Goal: Information Seeking & Learning: Learn about a topic

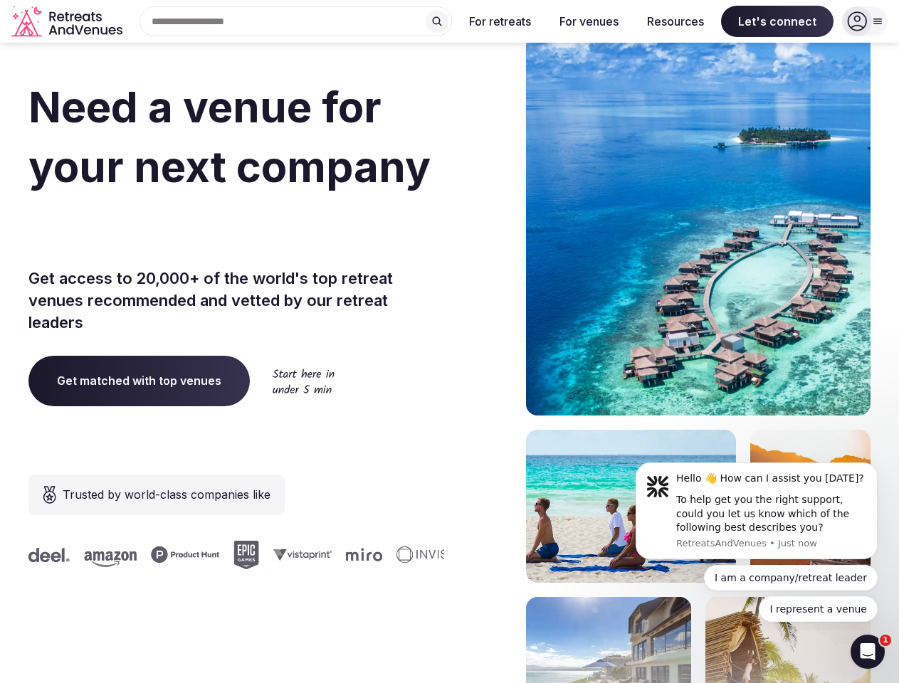
click at [449, 342] on div "Need a venue for your next company retreat? Get access to 20,000+ of the world'…" at bounding box center [449, 426] width 842 height 858
click at [296, 21] on div "Search Popular Destinations [GEOGRAPHIC_DATA], [GEOGRAPHIC_DATA] [GEOGRAPHIC_DA…" at bounding box center [290, 21] width 324 height 30
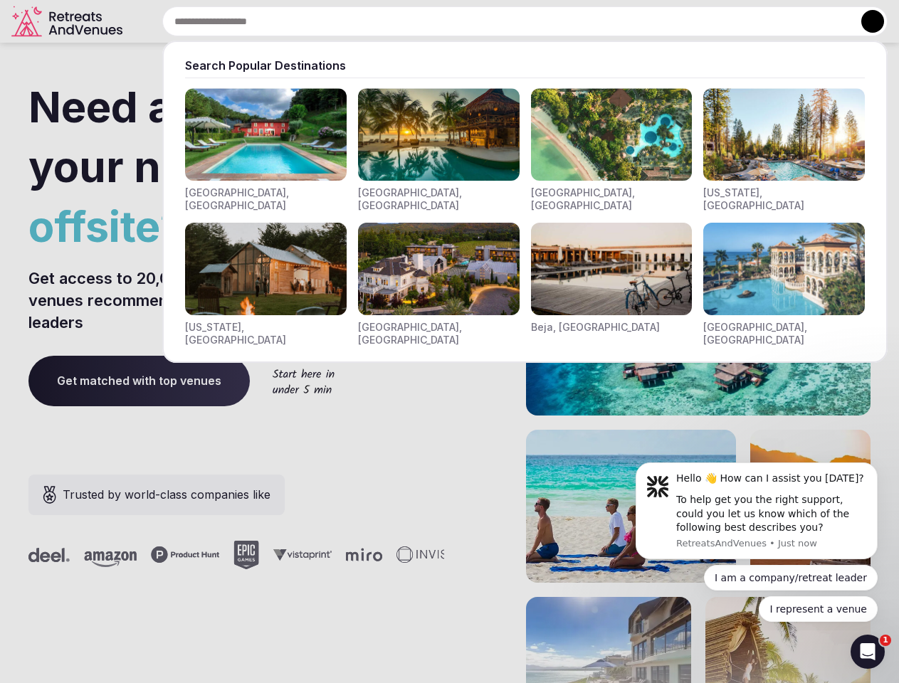
click at [437, 21] on input "text" at bounding box center [524, 21] width 725 height 30
click at [500, 21] on input "text" at bounding box center [524, 21] width 725 height 30
click at [589, 21] on input "text" at bounding box center [524, 21] width 725 height 30
click at [675, 21] on input "text" at bounding box center [524, 21] width 725 height 30
click at [777, 21] on input "text" at bounding box center [524, 21] width 725 height 30
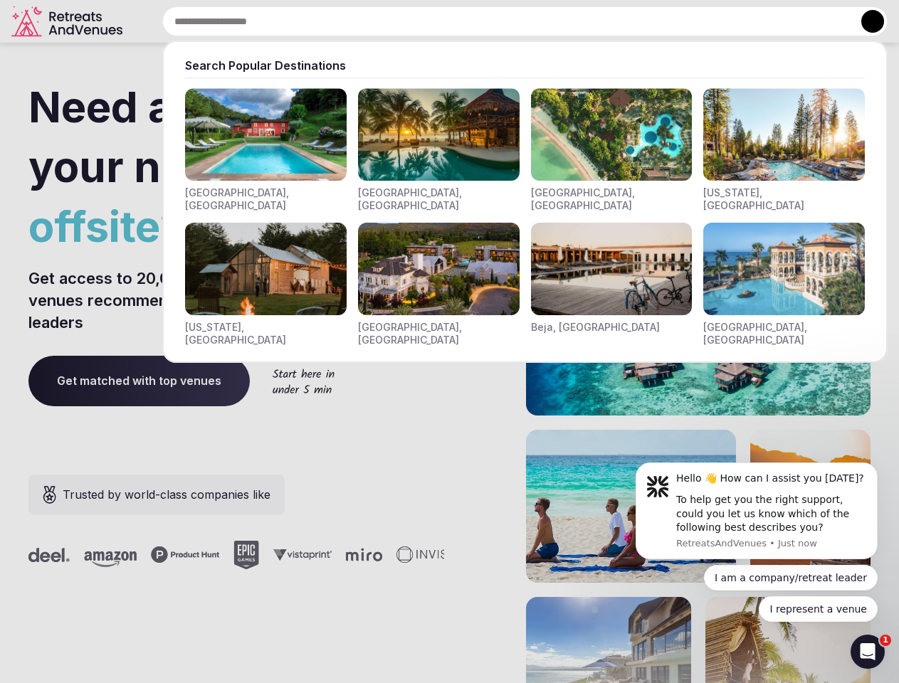
click at [865, 21] on button at bounding box center [872, 21] width 23 height 23
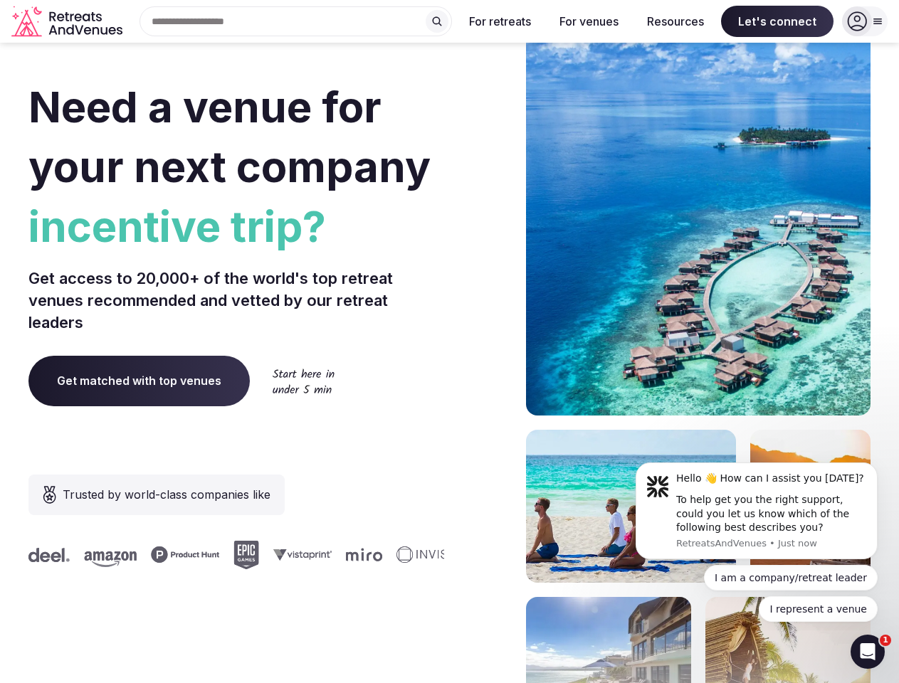
click at [757, 511] on div "To help get you the right support, could you let us know which of the following…" at bounding box center [771, 514] width 191 height 42
